Goal: Check status: Check status

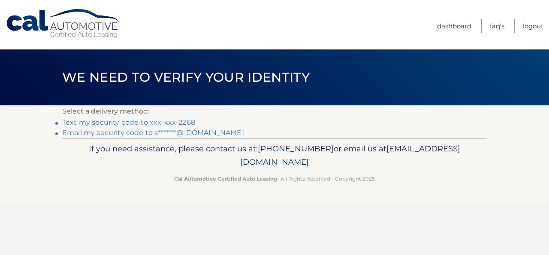
click at [109, 123] on link "Text my security code to xxx-xxx-2268" at bounding box center [128, 122] width 133 height 8
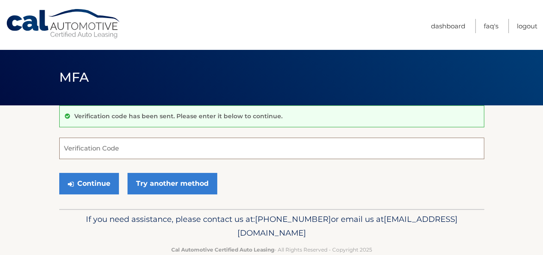
click at [101, 149] on input "Verification Code" at bounding box center [271, 147] width 425 height 21
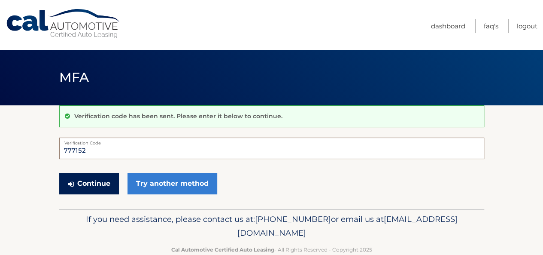
type input "777152"
click at [86, 183] on button "Continue" at bounding box center [89, 183] width 60 height 21
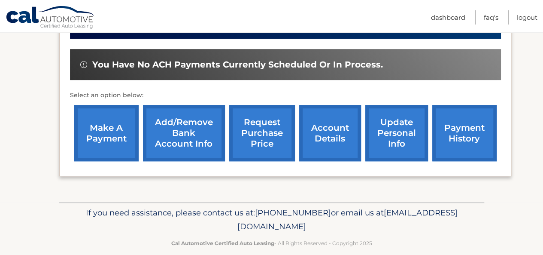
scroll to position [255, 0]
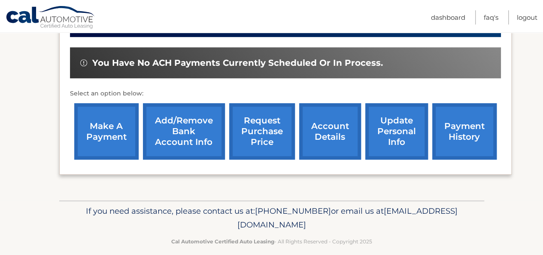
click at [320, 146] on link "account details" at bounding box center [330, 131] width 62 height 56
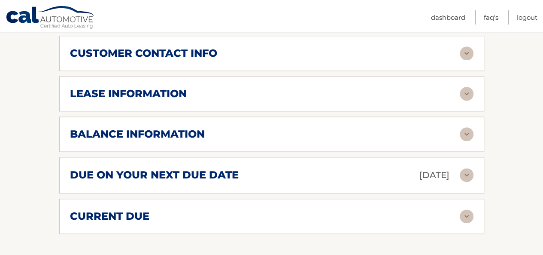
scroll to position [457, 0]
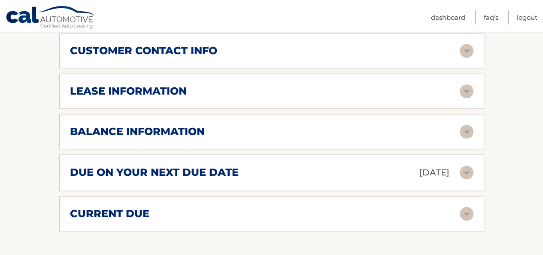
click at [304, 176] on div "due on your next due date [DATE]" at bounding box center [265, 172] width 390 height 15
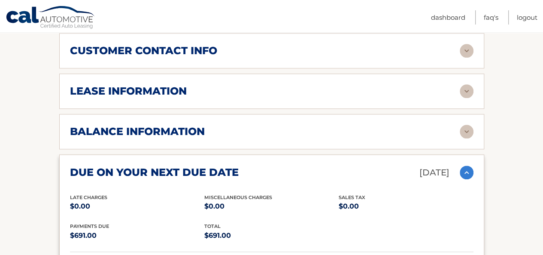
click at [428, 129] on div "balance information" at bounding box center [265, 131] width 390 height 13
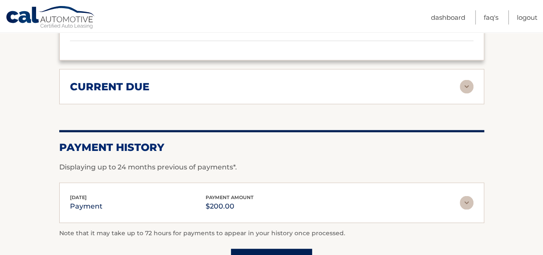
scroll to position [775, 0]
